Goal: Transaction & Acquisition: Purchase product/service

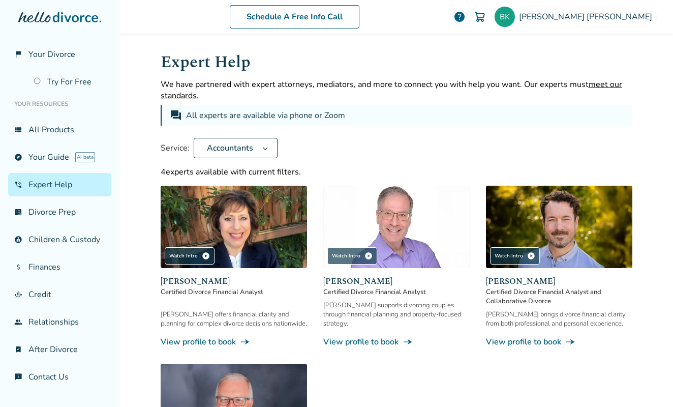
scroll to position [206, 0]
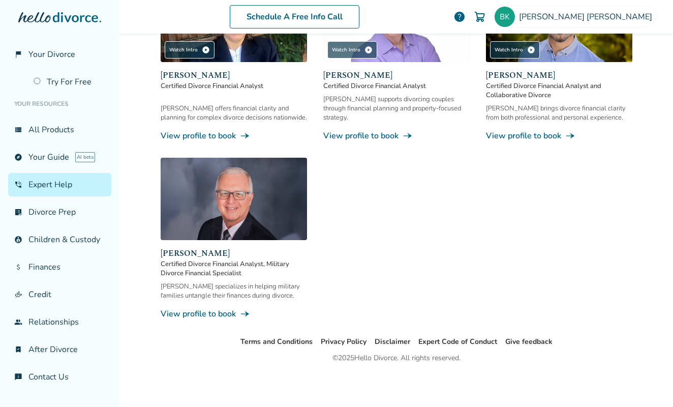
click at [404, 213] on div "Watch Intro play_circle Sandra Giudici Certified Divorce Financial Analyst Sand…" at bounding box center [397, 150] width 472 height 340
click at [612, 14] on span "Brian Kendall" at bounding box center [587, 16] width 137 height 11
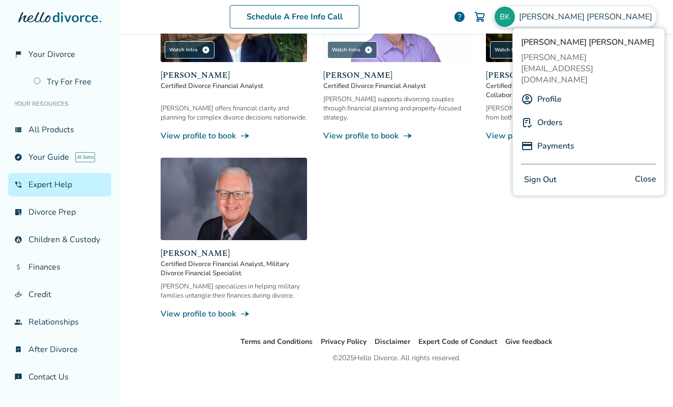
click at [420, 197] on div "Watch Intro play_circle Sandra Giudici Certified Divorce Financial Analyst Sand…" at bounding box center [397, 150] width 472 height 340
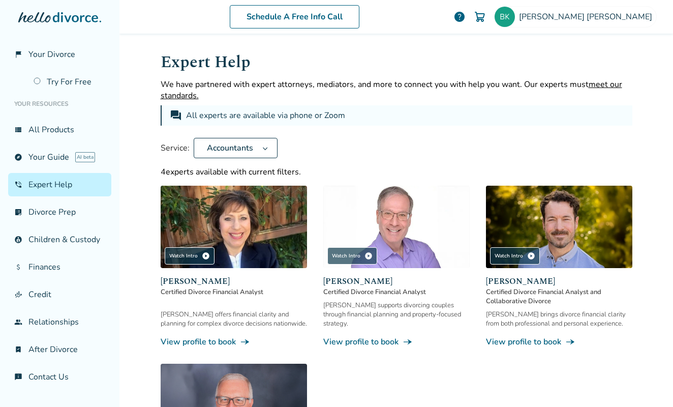
scroll to position [0, 0]
click at [402, 149] on div "Service: Accountants" at bounding box center [397, 148] width 472 height 20
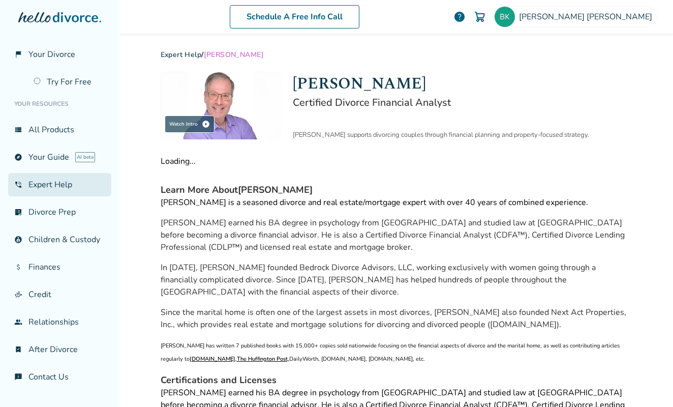
click at [49, 182] on link "phone_in_talk Expert Help" at bounding box center [59, 184] width 103 height 23
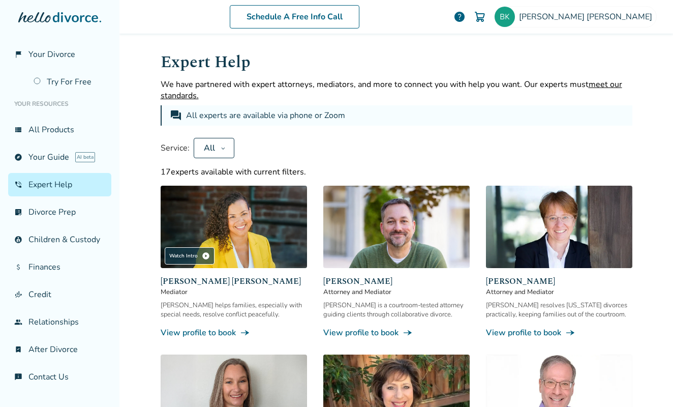
click at [215, 149] on button "All" at bounding box center [214, 148] width 41 height 20
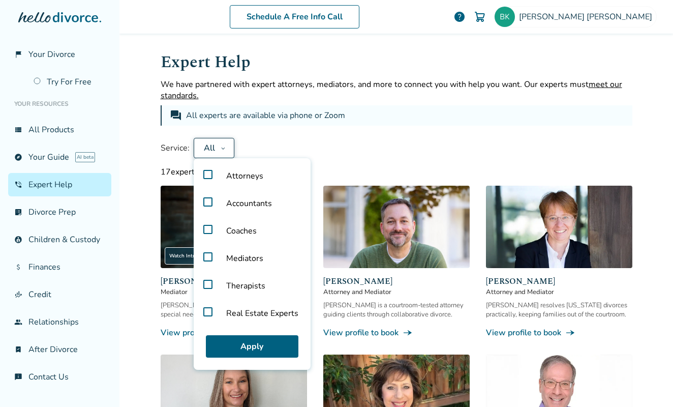
click at [205, 203] on label "Accountants" at bounding box center [252, 203] width 109 height 27
click at [274, 349] on button "Apply" at bounding box center [252, 346] width 93 height 22
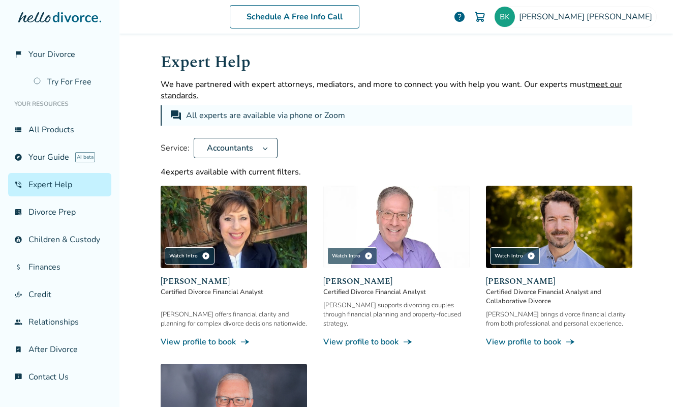
click at [551, 232] on img at bounding box center [559, 227] width 146 height 82
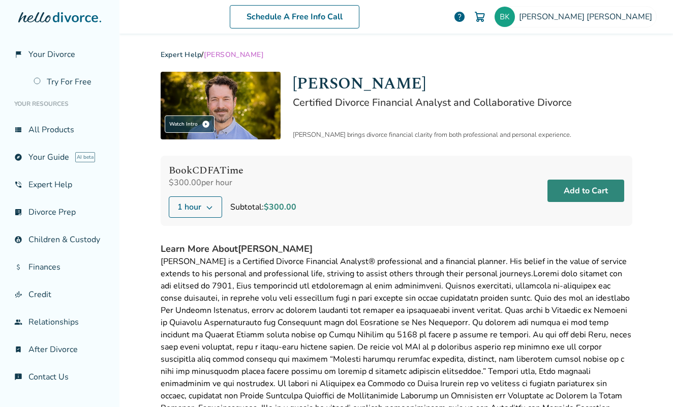
click at [583, 189] on button "Add to Cart" at bounding box center [586, 191] width 77 height 22
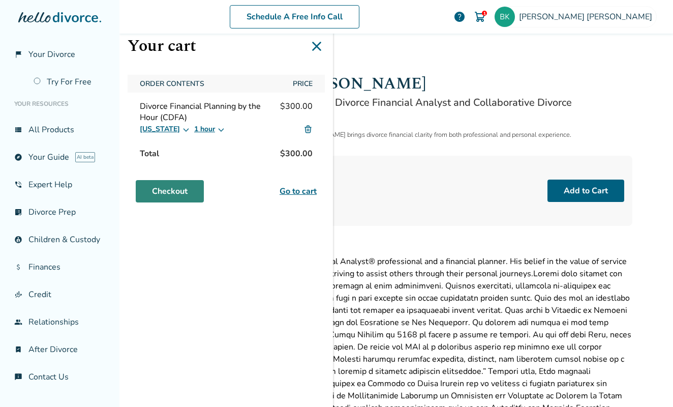
click at [180, 189] on link "Checkout" at bounding box center [170, 191] width 68 height 22
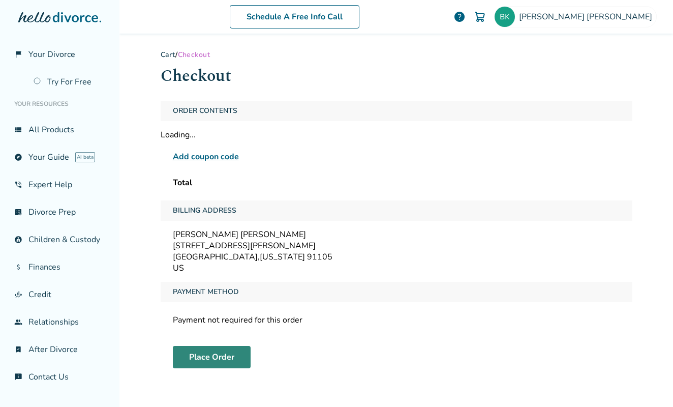
click at [208, 358] on button "Place Order" at bounding box center [212, 357] width 78 height 22
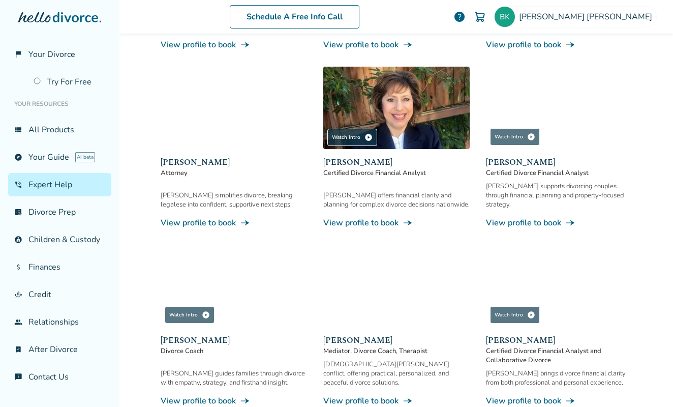
scroll to position [302, 0]
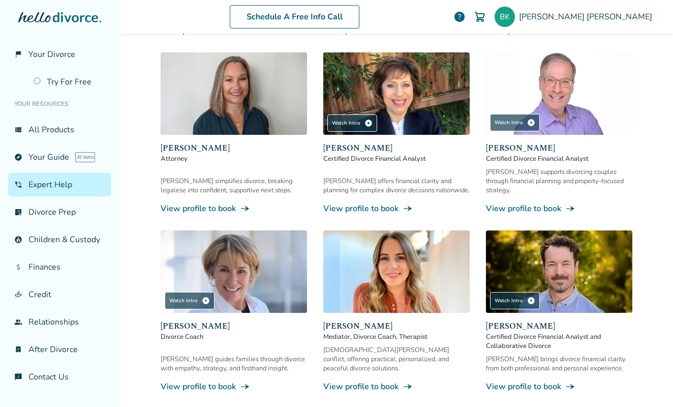
click at [570, 271] on img at bounding box center [559, 271] width 146 height 82
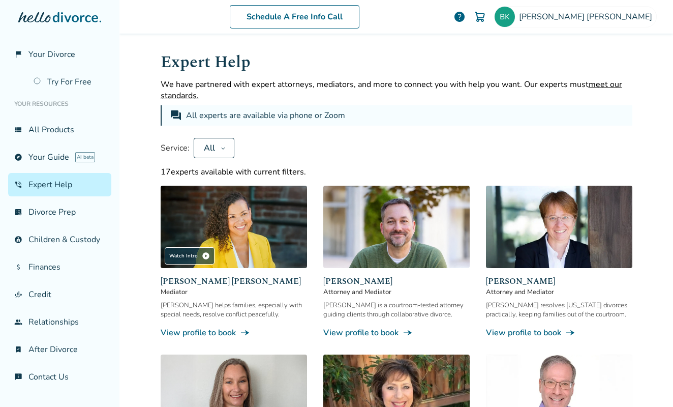
click at [564, 377] on img at bounding box center [559, 395] width 146 height 82
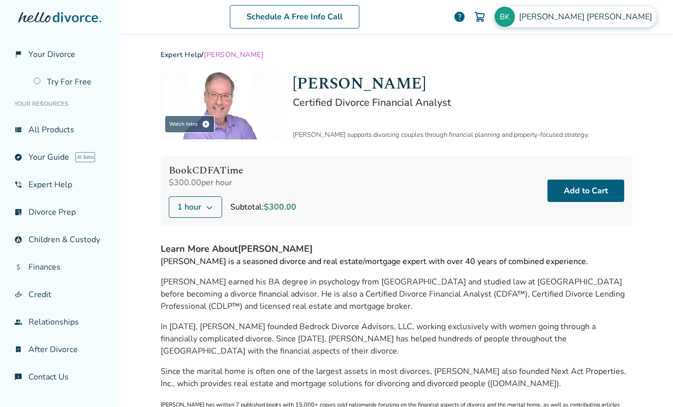
click at [612, 12] on span "Brian Kendall" at bounding box center [587, 16] width 137 height 11
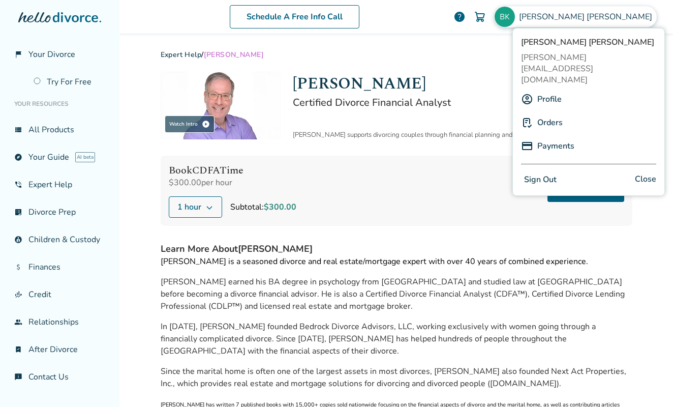
click at [546, 136] on link "Payments" at bounding box center [556, 145] width 37 height 19
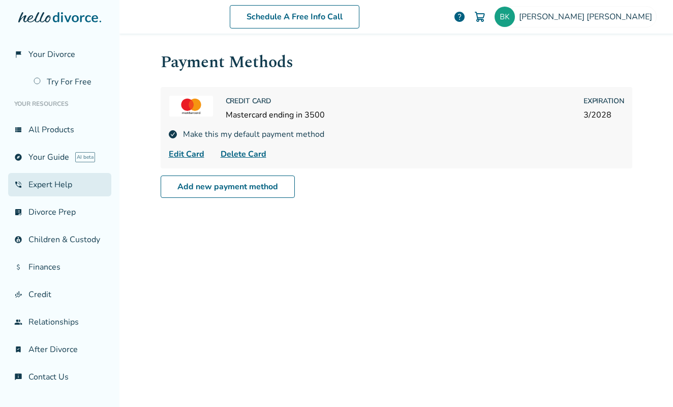
click at [43, 184] on link "phone_in_talk Expert Help" at bounding box center [59, 184] width 103 height 23
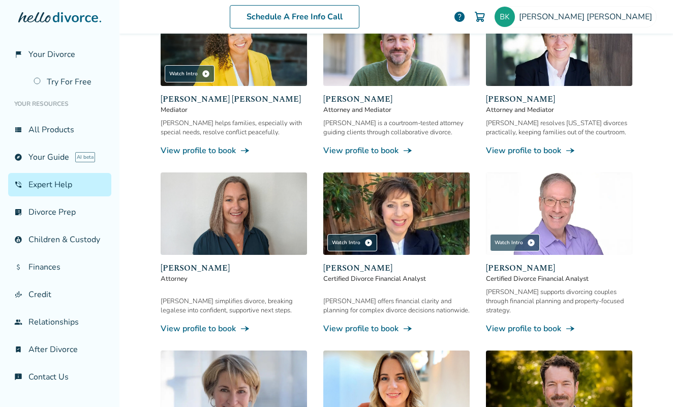
click at [550, 215] on img at bounding box center [559, 213] width 146 height 82
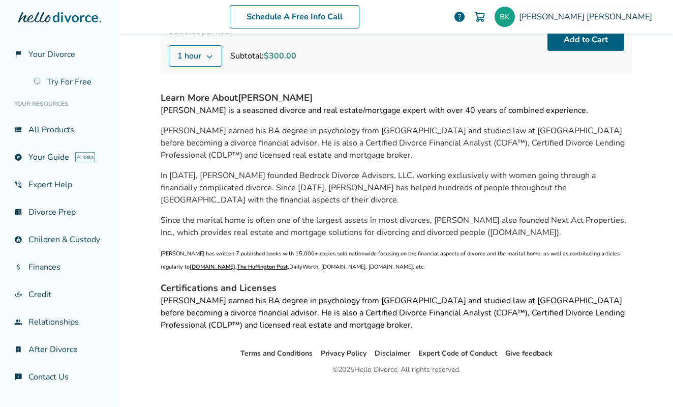
scroll to position [151, 0]
click at [579, 43] on button "Add to Cart" at bounding box center [586, 40] width 77 height 22
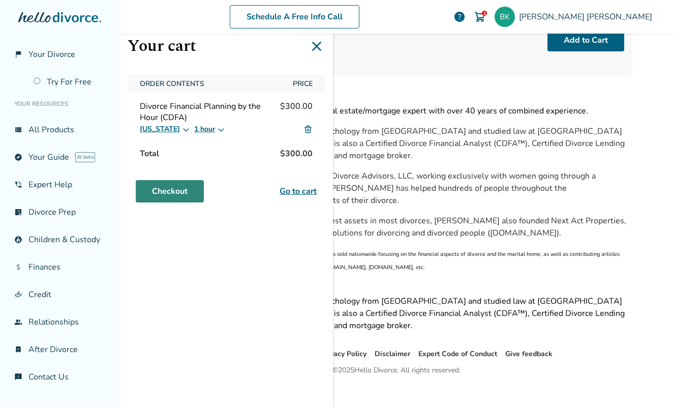
click at [170, 189] on link "Checkout" at bounding box center [170, 191] width 68 height 22
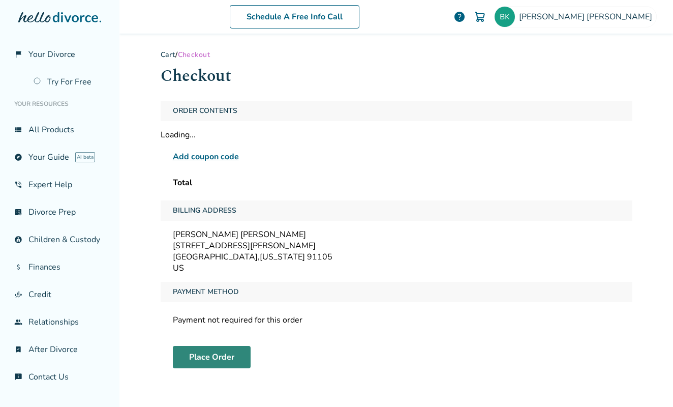
click at [202, 356] on button "Place Order" at bounding box center [212, 357] width 78 height 22
click at [200, 353] on button "Place Order" at bounding box center [212, 357] width 78 height 22
